Goal: Task Accomplishment & Management: Manage account settings

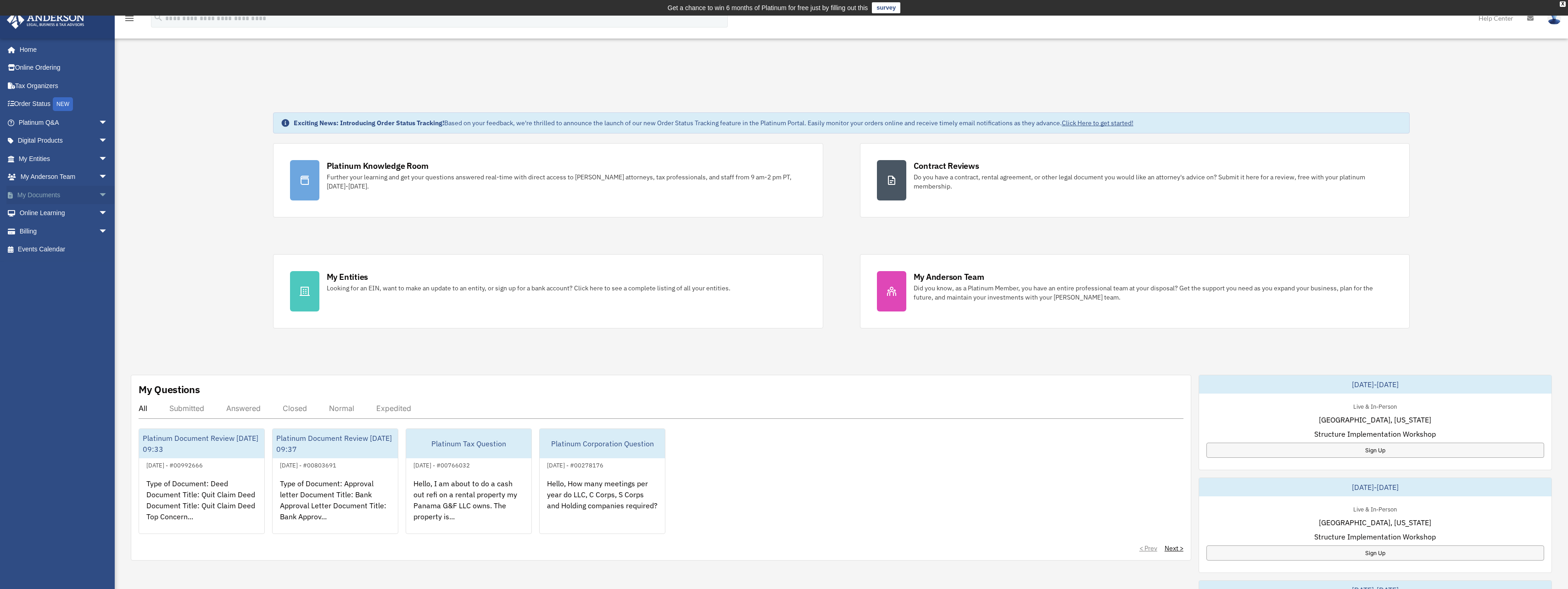
click at [99, 190] on span "arrow_drop_down" at bounding box center [108, 195] width 19 height 19
click at [43, 213] on link "Box" at bounding box center [68, 213] width 109 height 19
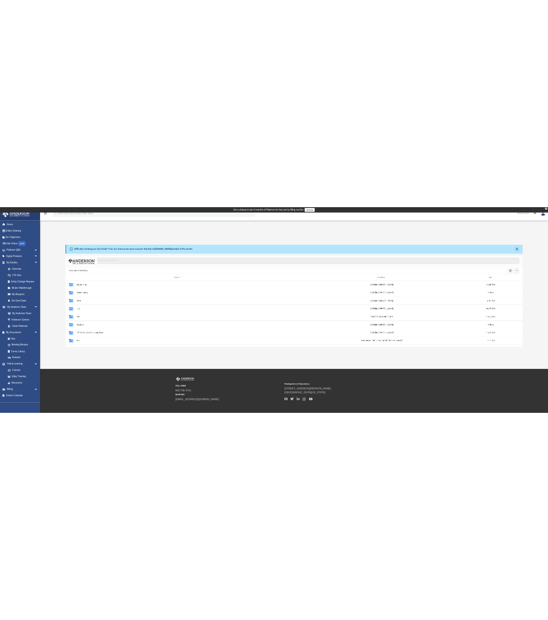
scroll to position [215, 1386]
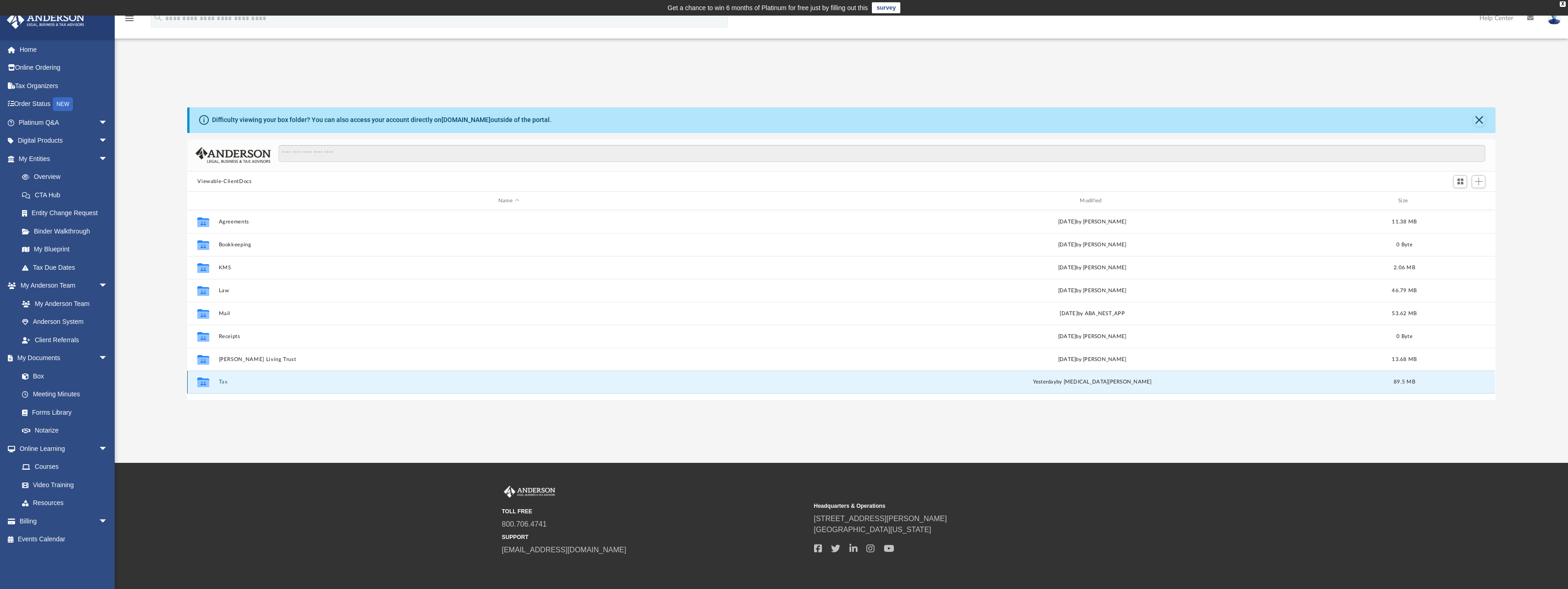
click at [227, 380] on button "Tax" at bounding box center [508, 382] width 579 height 6
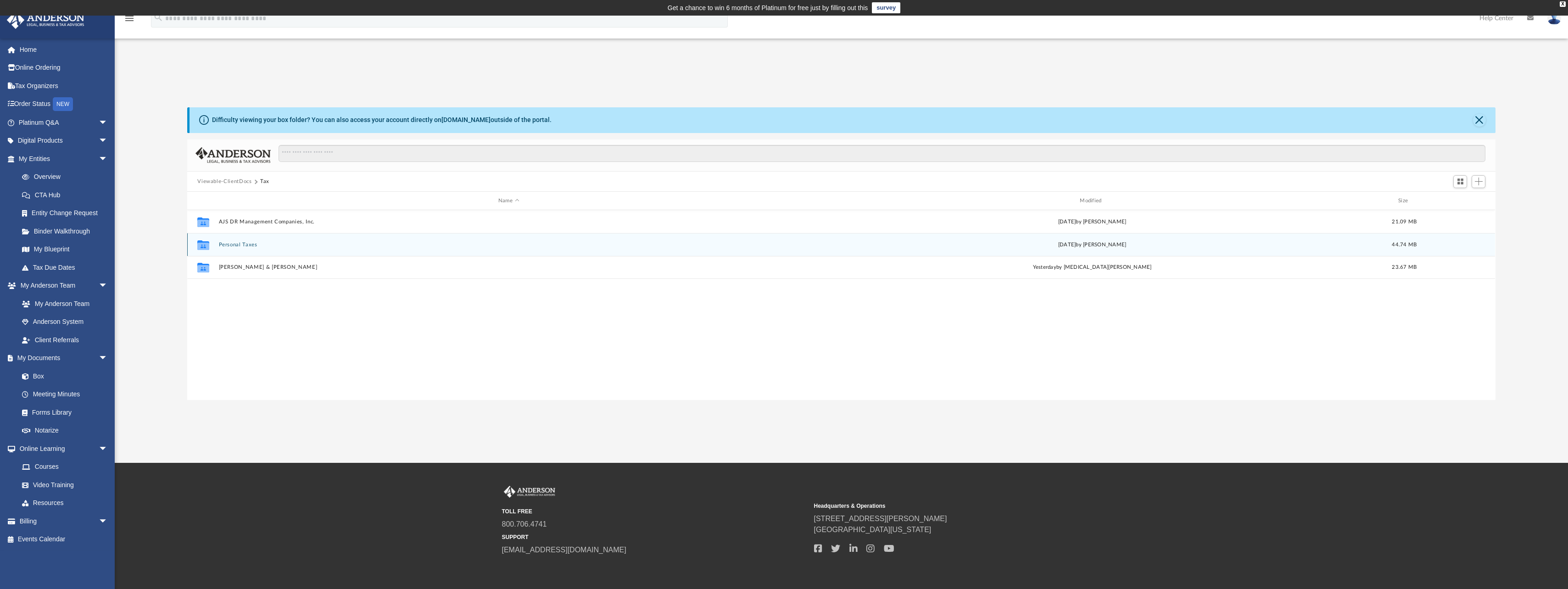
click at [242, 247] on button "Personal Taxes" at bounding box center [508, 245] width 579 height 6
click at [287, 179] on button "Personal Taxes" at bounding box center [297, 181] width 38 height 8
click at [262, 181] on button "Tax" at bounding box center [265, 181] width 9 height 8
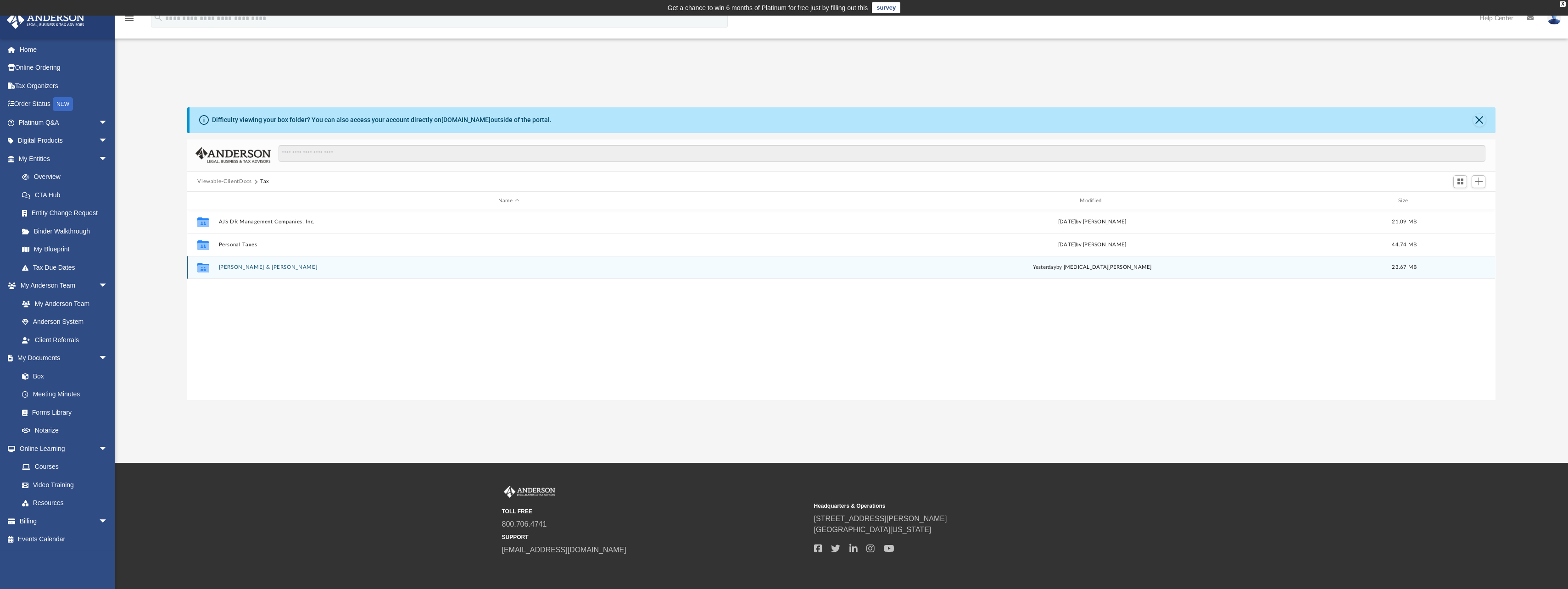
click at [284, 265] on button "[PERSON_NAME] & [PERSON_NAME]" at bounding box center [508, 268] width 579 height 6
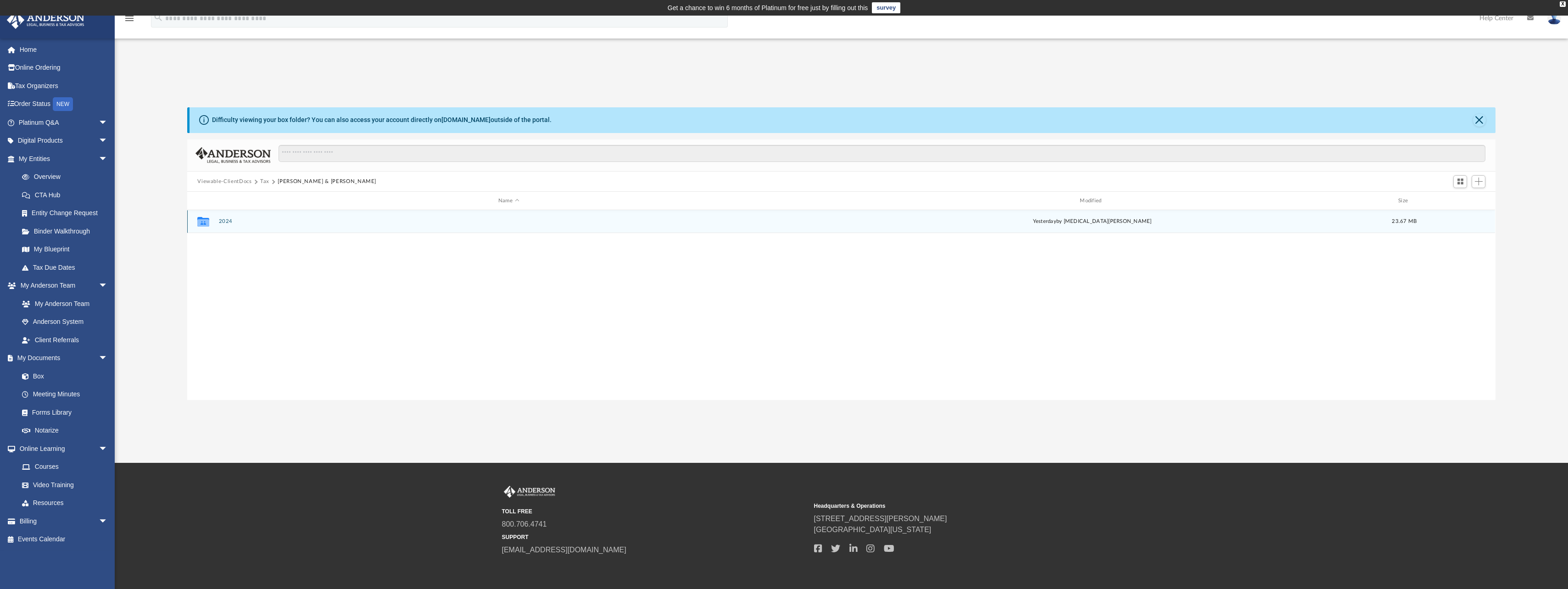
click at [221, 223] on button "2024" at bounding box center [508, 222] width 579 height 6
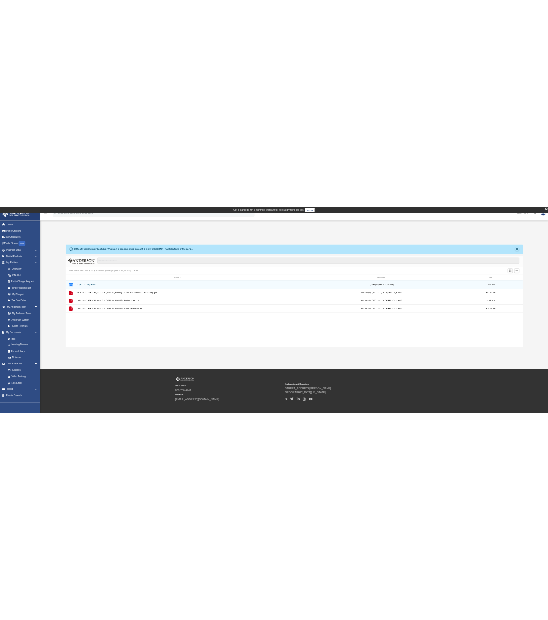
scroll to position [215, 376]
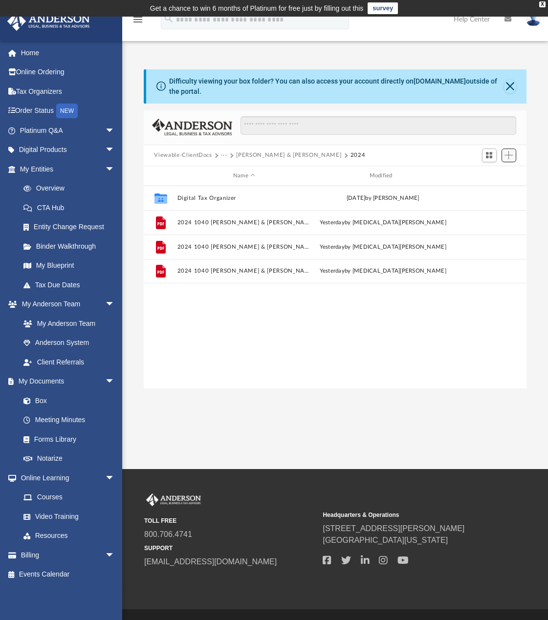
click at [510, 150] on button "Add" at bounding box center [508, 156] width 15 height 14
click at [492, 176] on li "Upload" at bounding box center [494, 175] width 31 height 10
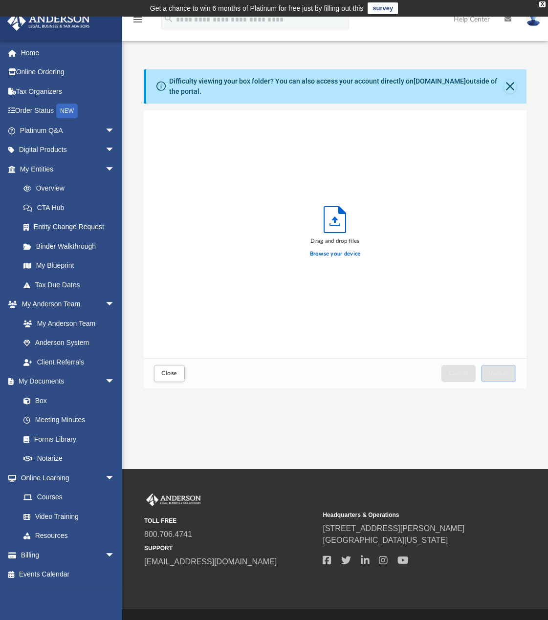
scroll to position [240, 376]
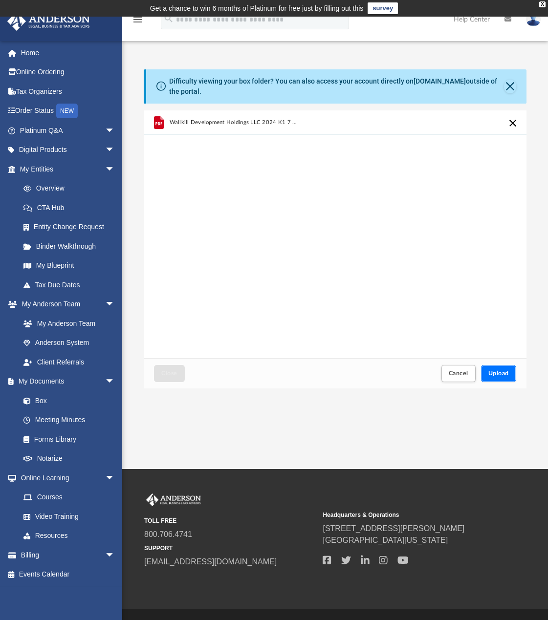
click at [496, 375] on span "Upload" at bounding box center [498, 373] width 21 height 6
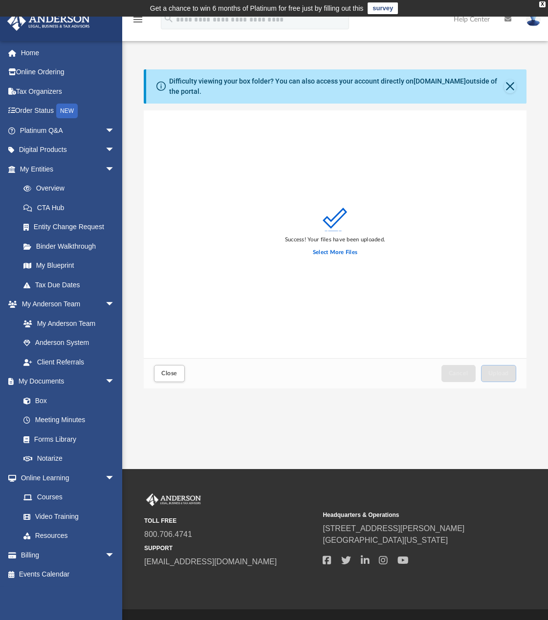
click at [148, 375] on div "Close Cancel Upload" at bounding box center [335, 373] width 383 height 30
click at [165, 376] on button "Close" at bounding box center [169, 373] width 30 height 17
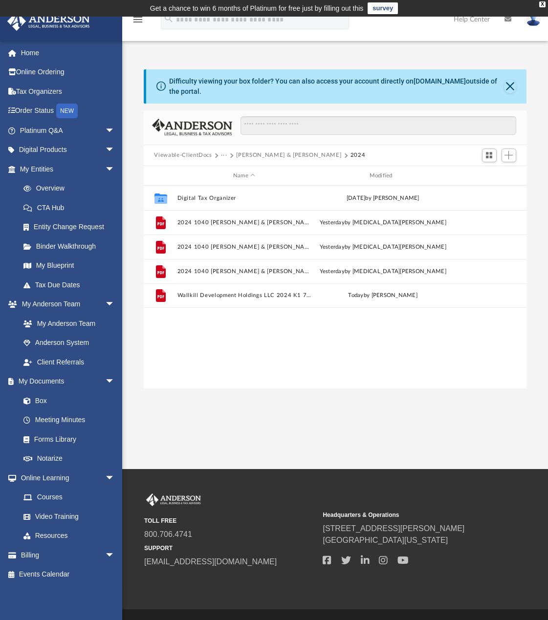
click at [341, 340] on div "Collaborated Folder Digital Tax Organizer Wed Sep 17 2025 by Jose Felix Reyes F…" at bounding box center [335, 287] width 383 height 202
click at [512, 88] on button "Close" at bounding box center [510, 87] width 13 height 14
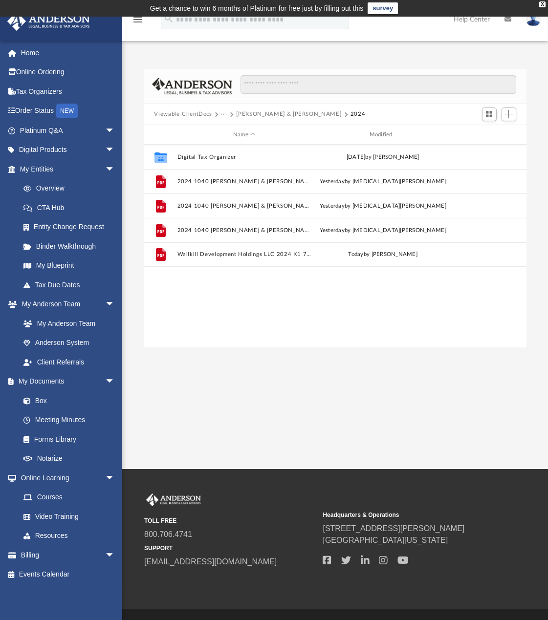
click at [197, 114] on button "Viewable-ClientDocs" at bounding box center [183, 114] width 58 height 9
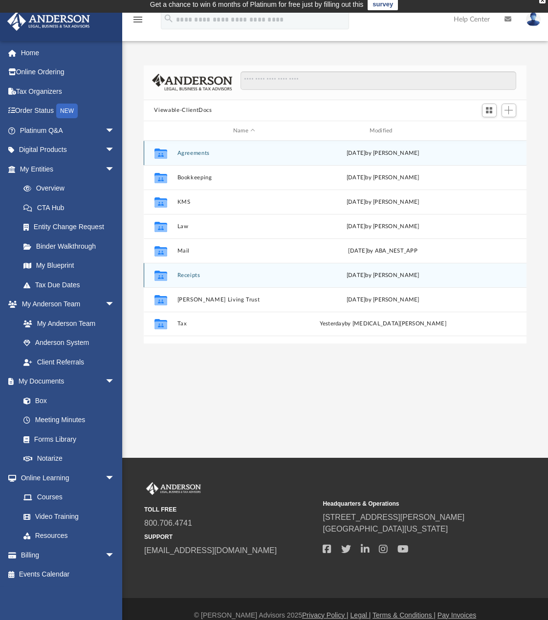
scroll to position [0, 0]
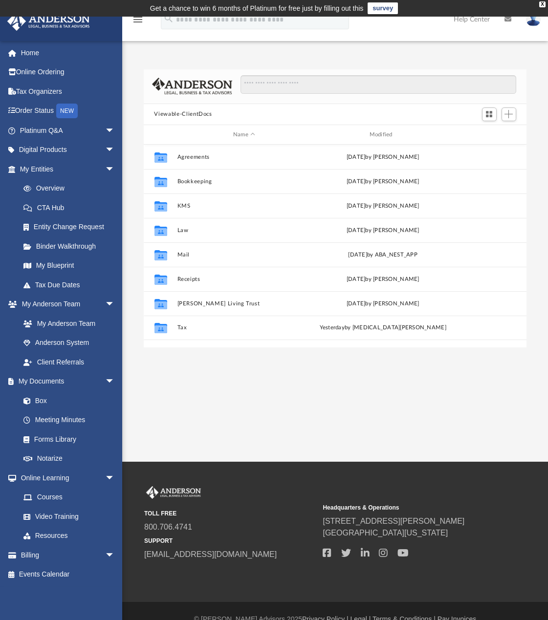
click at [527, 21] on img at bounding box center [533, 19] width 15 height 14
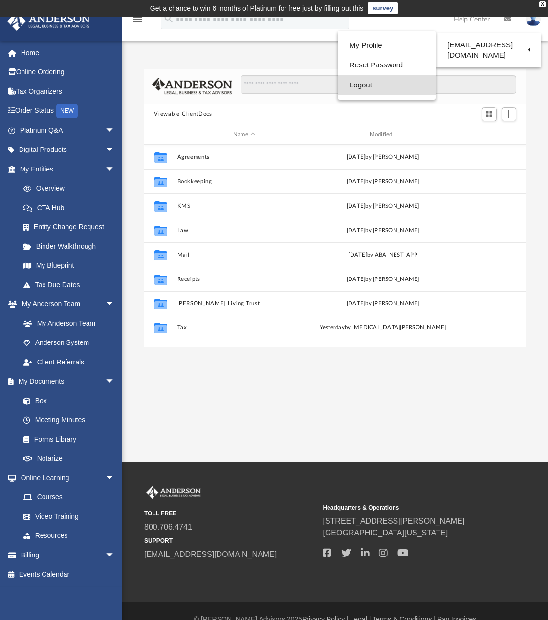
click at [347, 82] on link "Logout" at bounding box center [387, 85] width 98 height 20
